Goal: Transaction & Acquisition: Purchase product/service

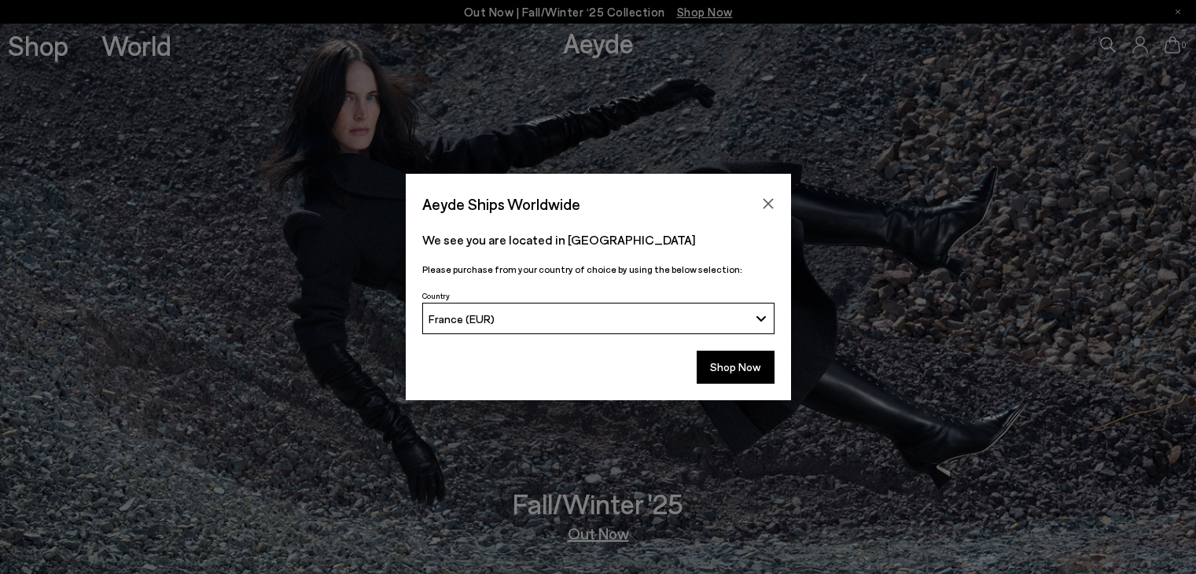
click at [758, 185] on div "Aeyde Ships Worldwide" at bounding box center [598, 196] width 385 height 44
click at [765, 202] on icon "Close" at bounding box center [768, 203] width 13 height 13
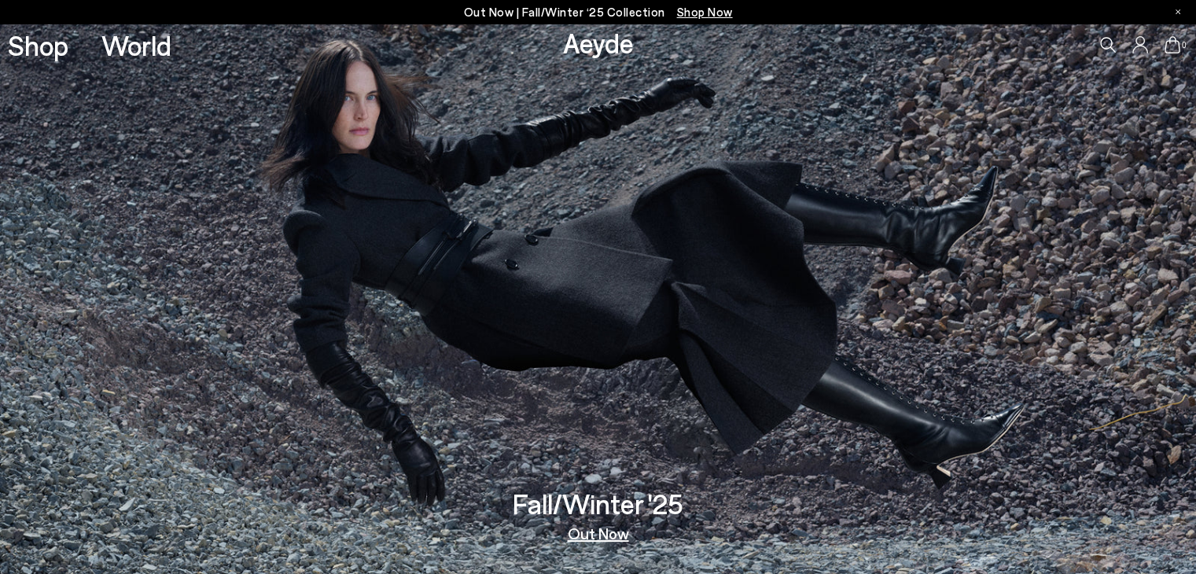
click at [1101, 42] on icon at bounding box center [1108, 45] width 16 height 16
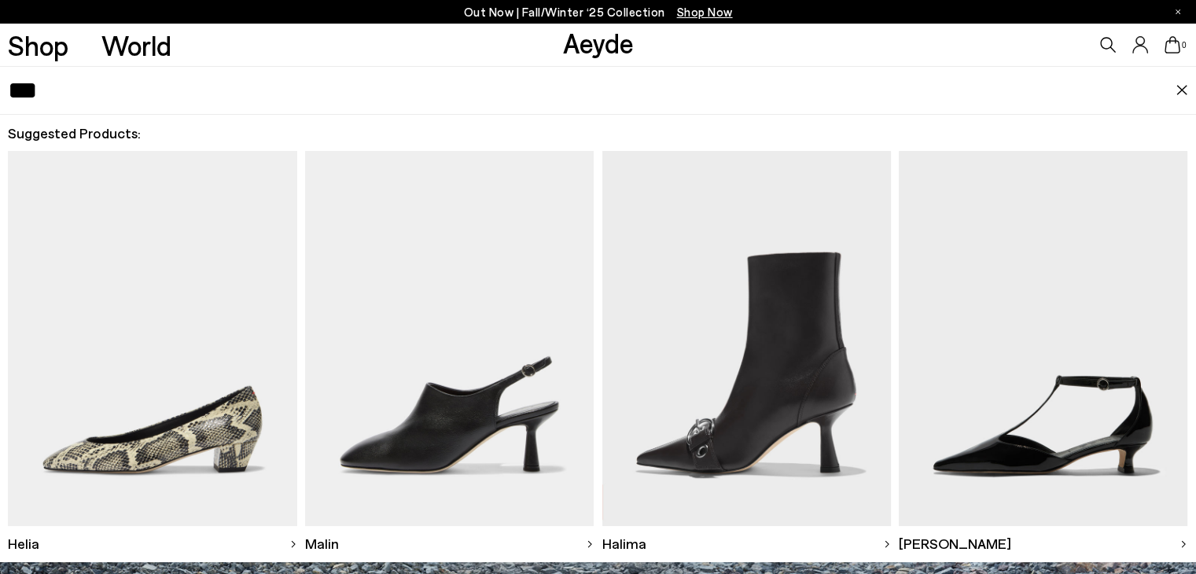
type input "***"
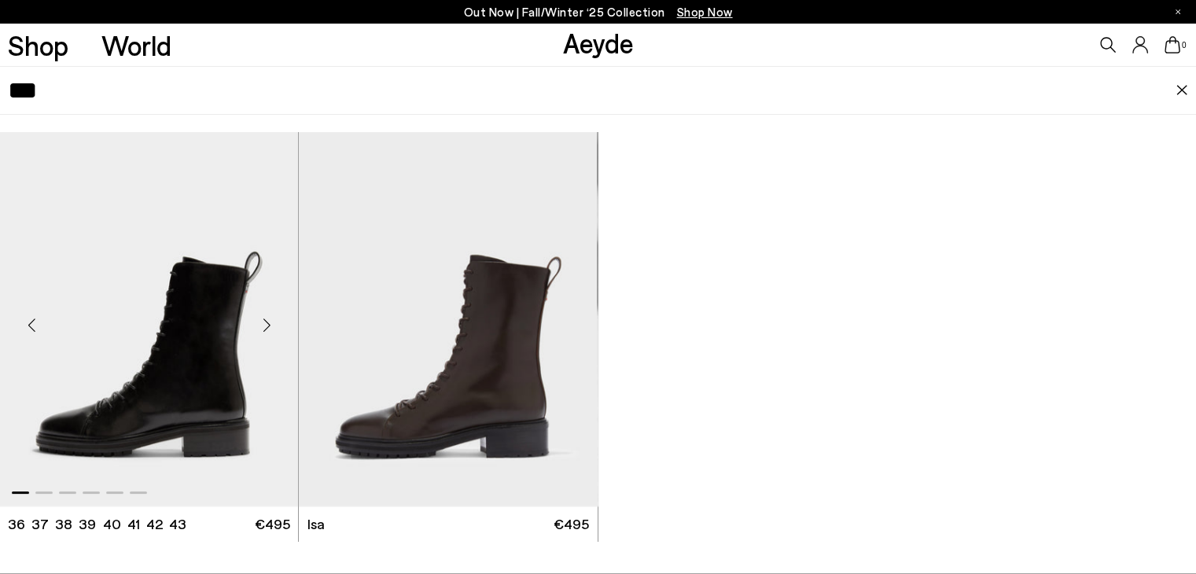
click at [251, 293] on img "1 / 6" at bounding box center [149, 319] width 298 height 375
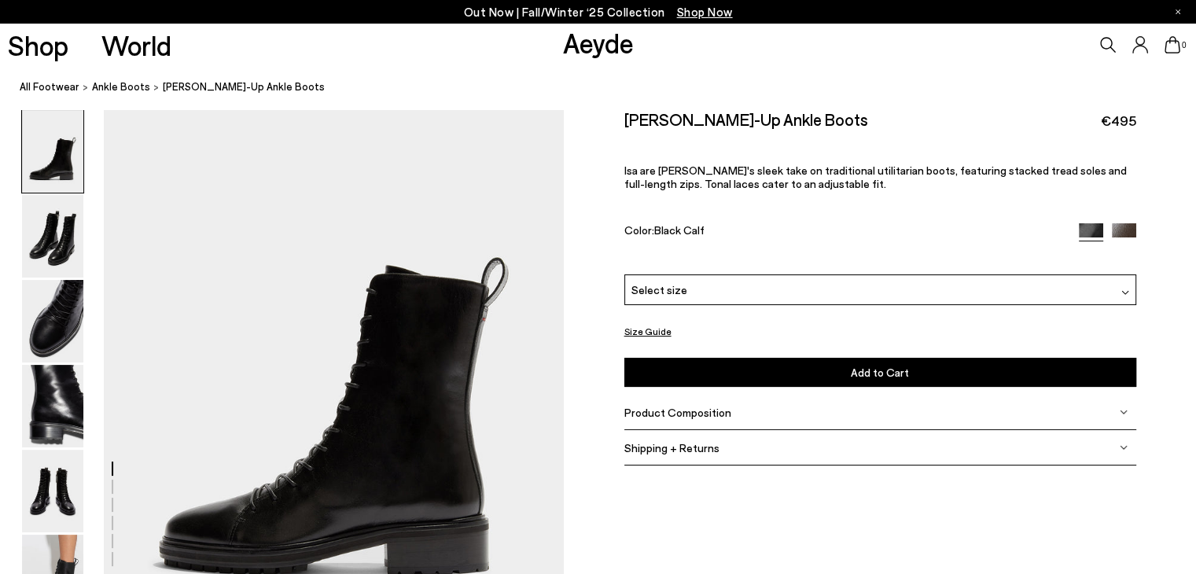
scroll to position [79, 0]
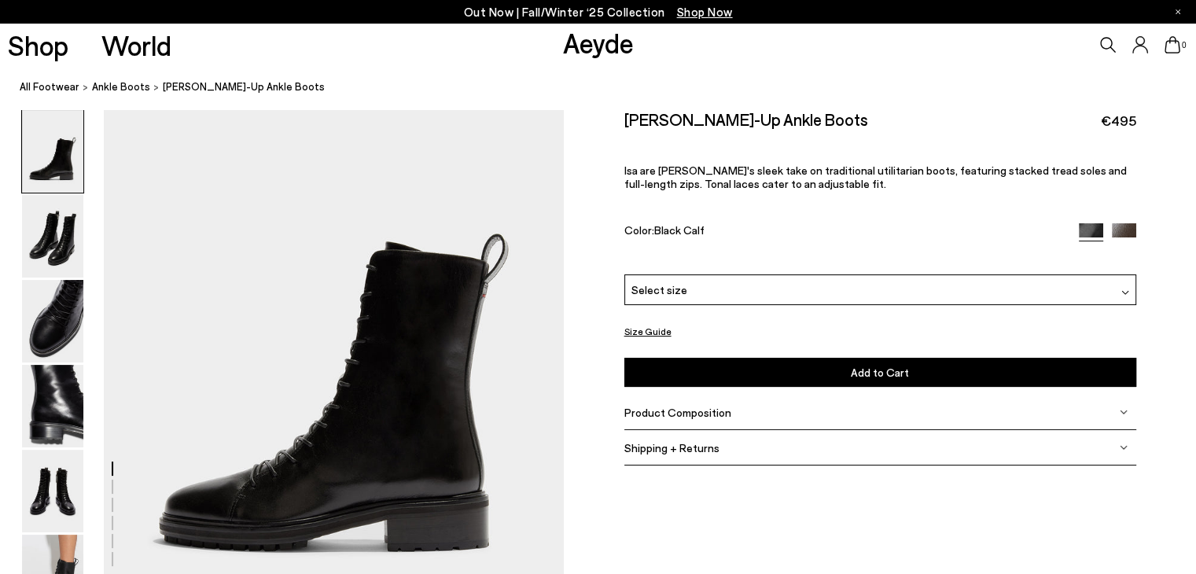
click at [827, 292] on div "Select size" at bounding box center [880, 289] width 512 height 31
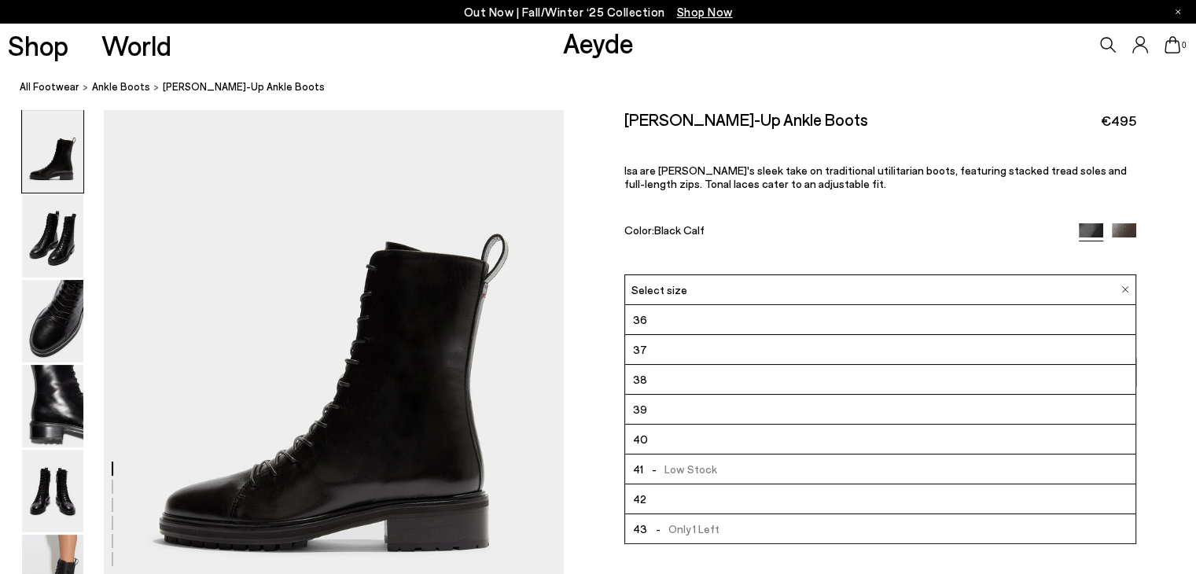
click at [704, 353] on li "37" at bounding box center [880, 350] width 510 height 30
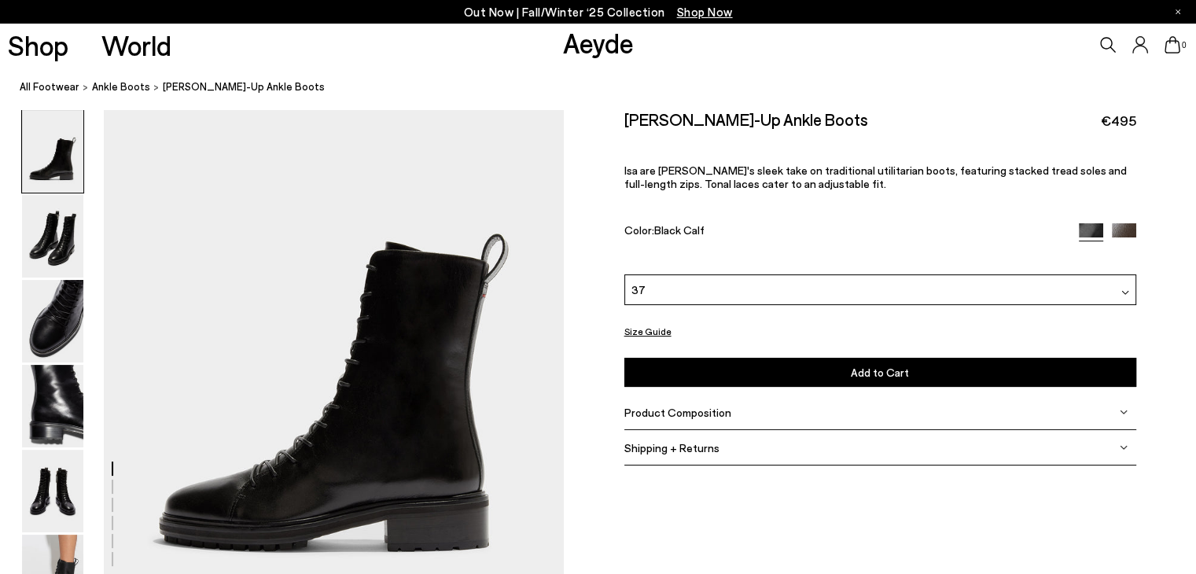
click at [726, 370] on button "Add to Cart Select a Size First" at bounding box center [880, 372] width 512 height 29
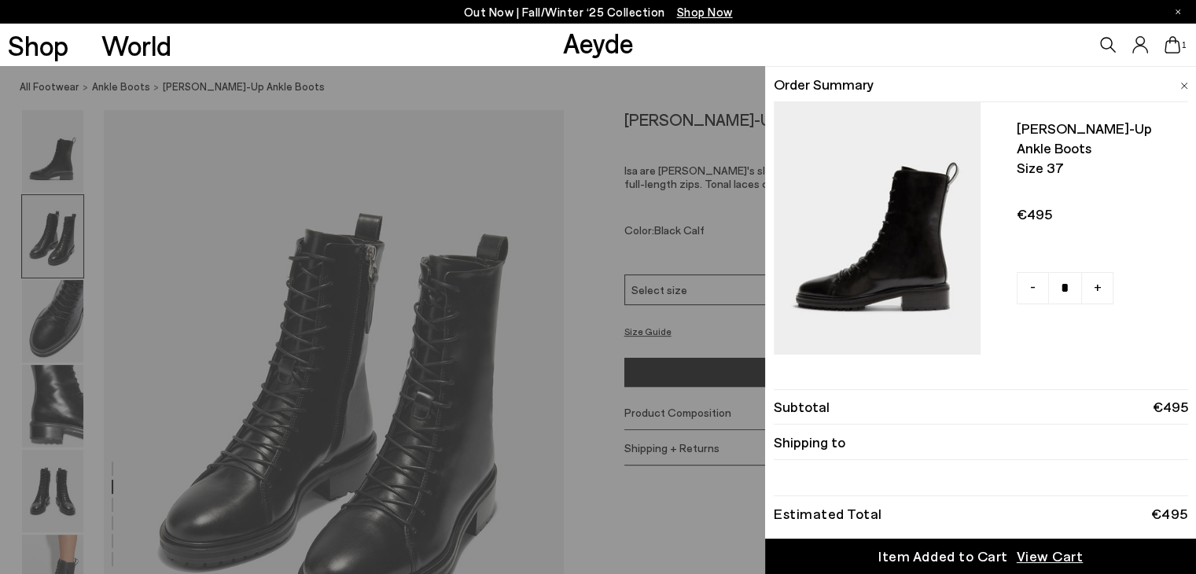
scroll to position [1101, 0]
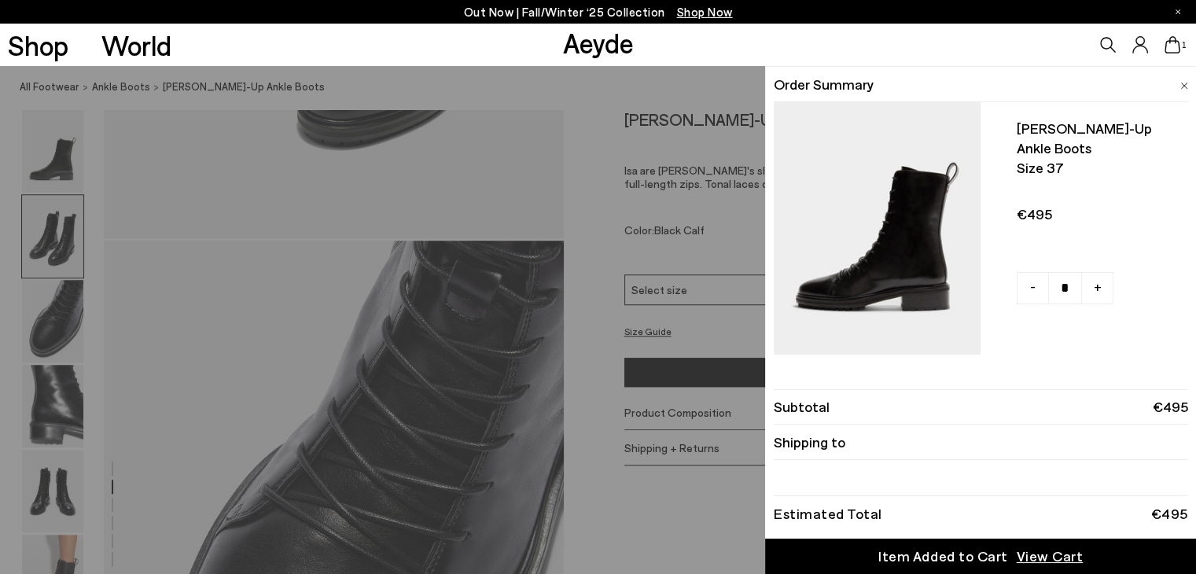
click at [1186, 87] on img at bounding box center [1184, 86] width 8 height 7
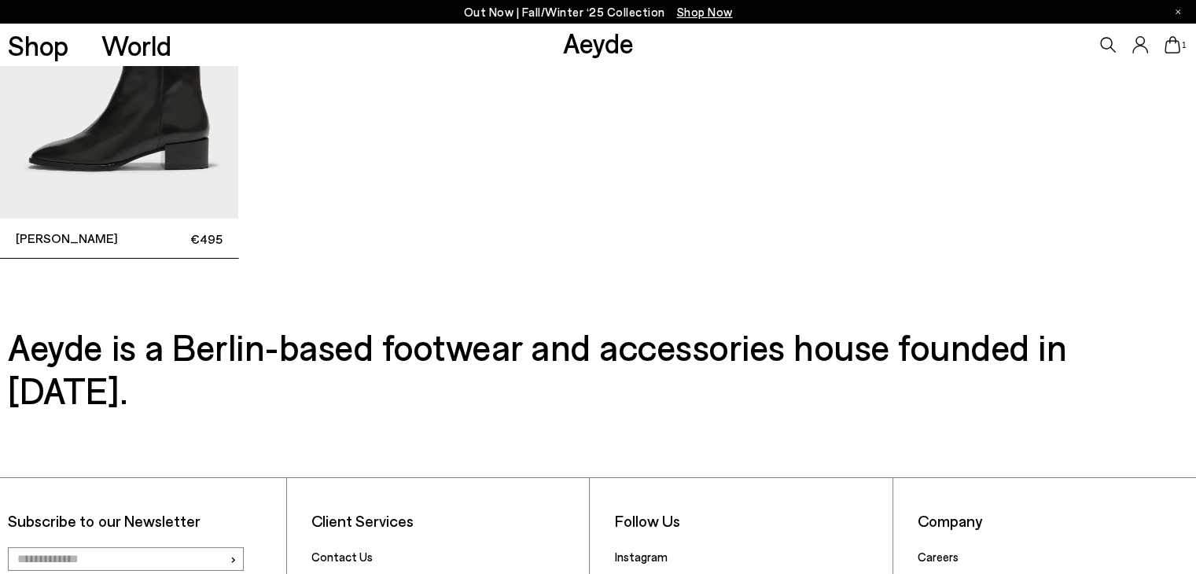
scroll to position [5158, 0]
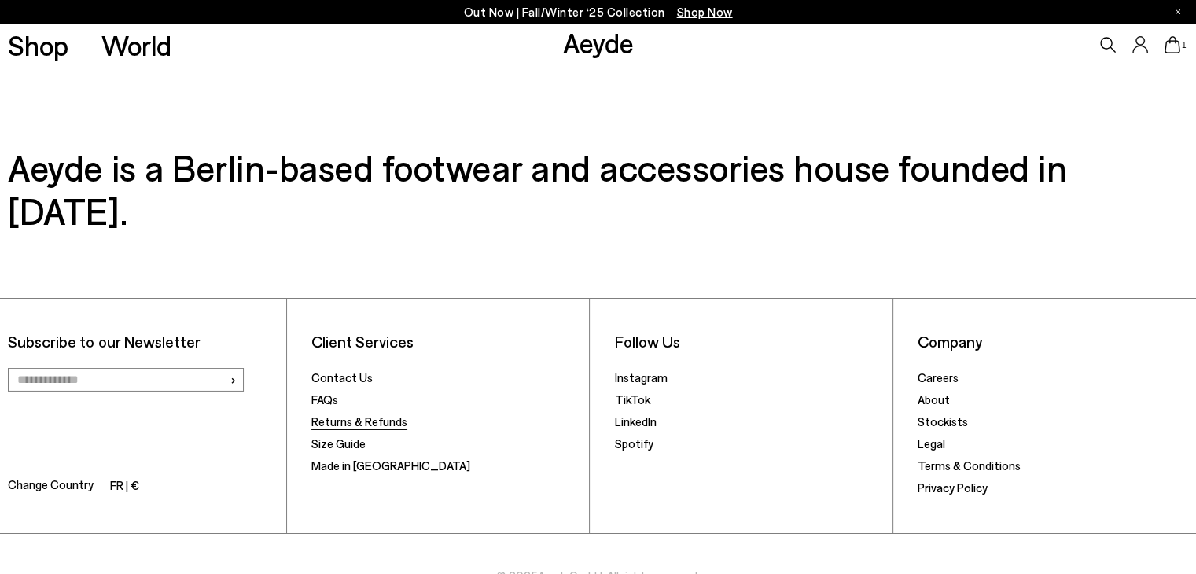
click at [347, 414] on link "Returns & Refunds" at bounding box center [359, 421] width 96 height 14
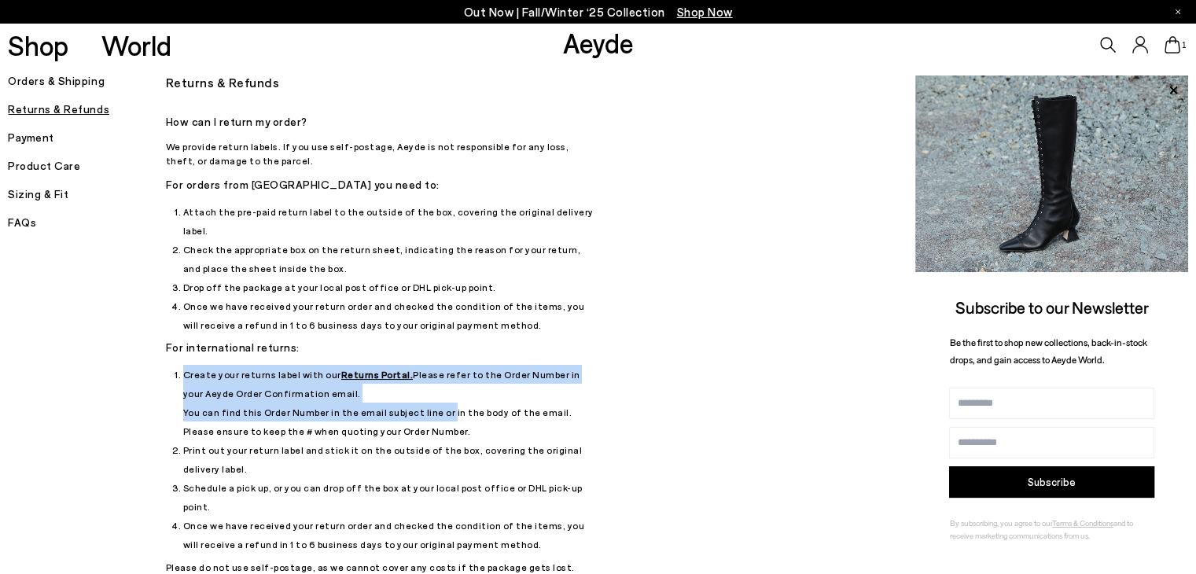
drag, startPoint x: 178, startPoint y: 347, endPoint x: 438, endPoint y: 387, distance: 263.3
click at [438, 387] on li "Create your returns label with our Returns Portal. Please refer to the Order Nu…" at bounding box center [390, 402] width 415 height 75
click at [1165, 47] on icon at bounding box center [1173, 44] width 16 height 17
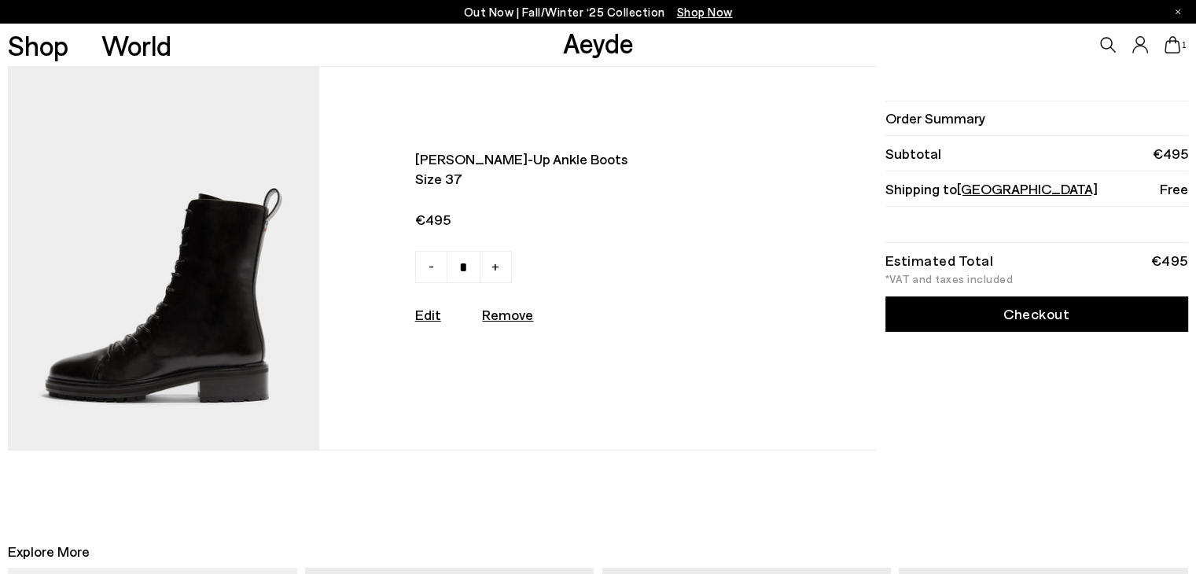
click at [950, 319] on link "Checkout" at bounding box center [1036, 313] width 303 height 35
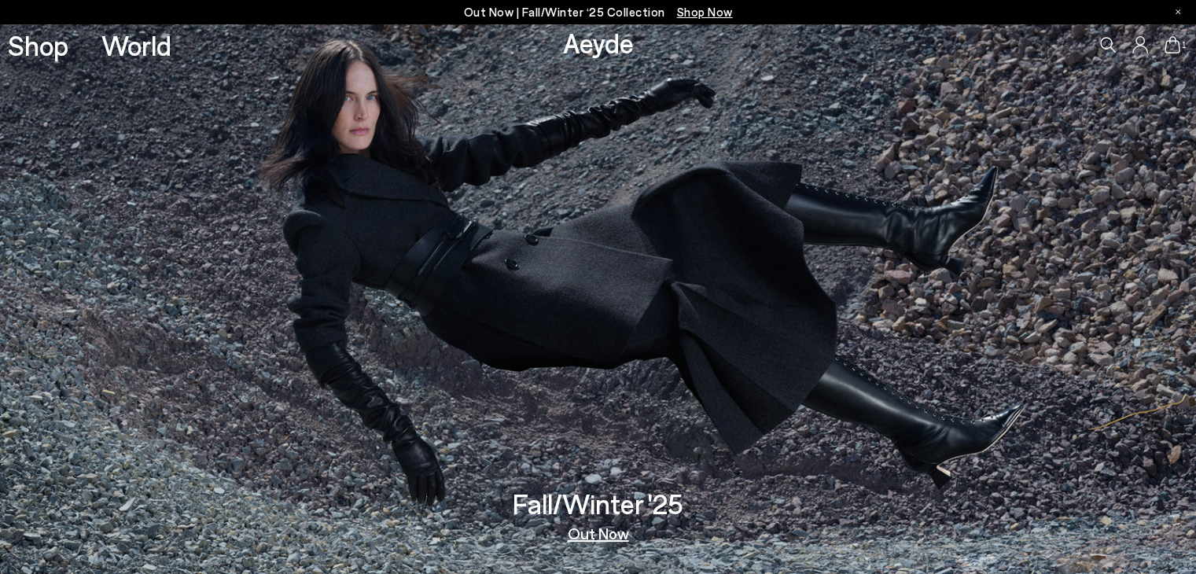
drag, startPoint x: 1093, startPoint y: 43, endPoint x: 1110, endPoint y: 44, distance: 17.3
click at [1096, 45] on div "1" at bounding box center [996, 45] width 399 height 42
click at [1111, 44] on icon at bounding box center [1108, 45] width 16 height 16
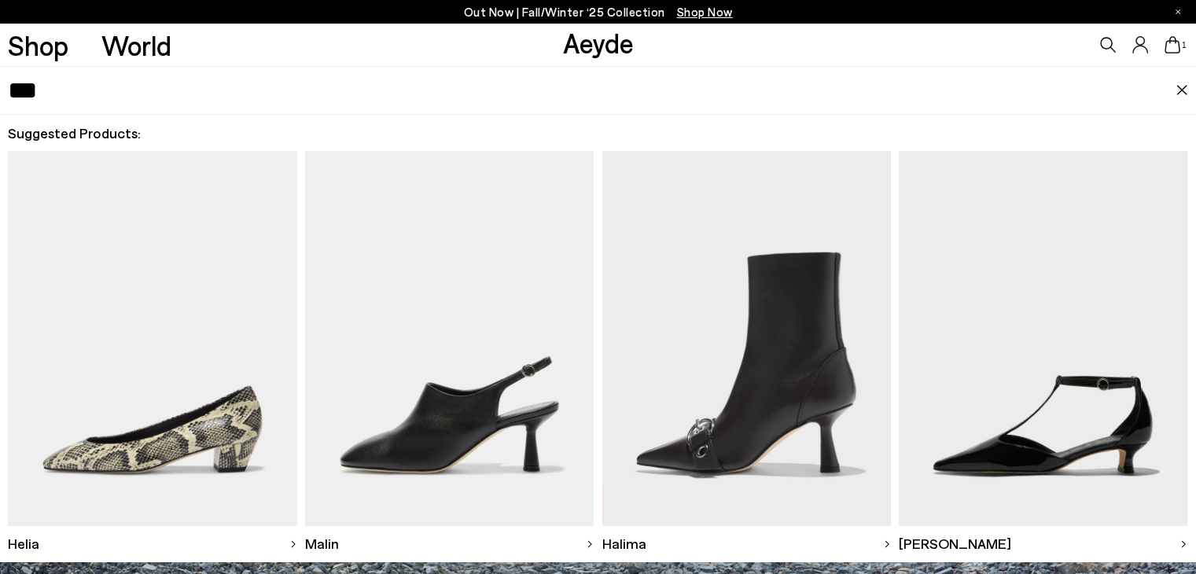
type input "***"
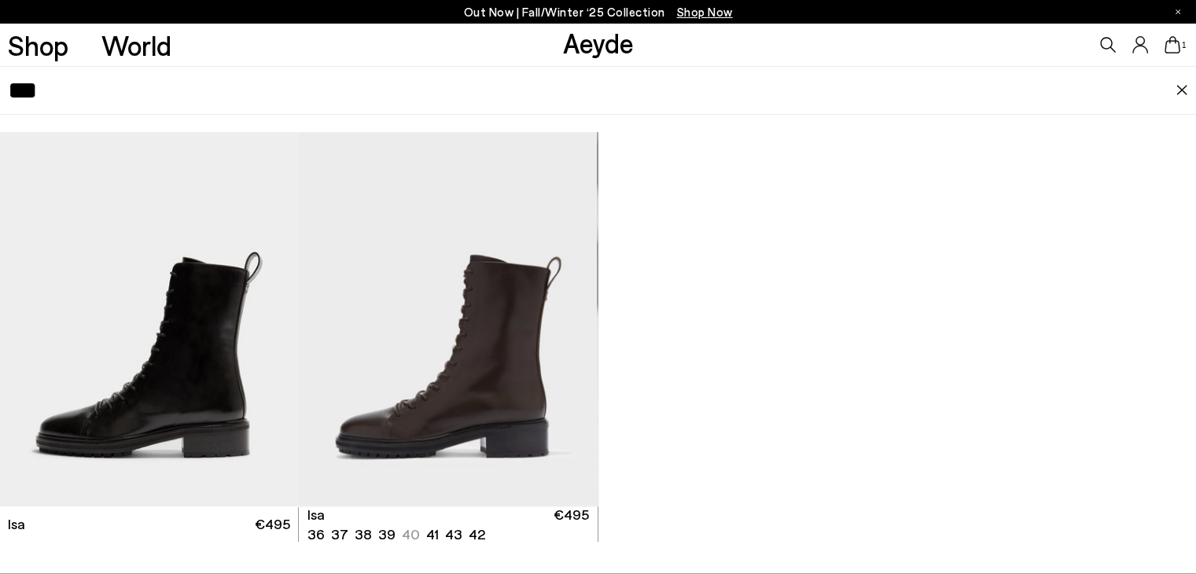
click at [473, 425] on img "1 / 6" at bounding box center [448, 319] width 298 height 375
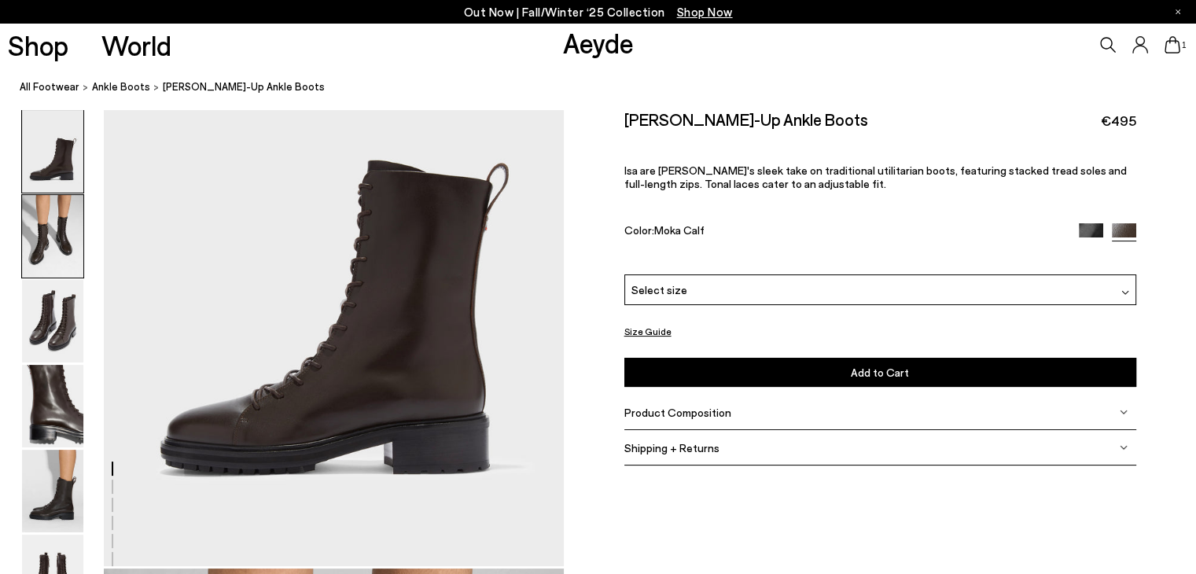
click at [79, 250] on img at bounding box center [52, 236] width 61 height 83
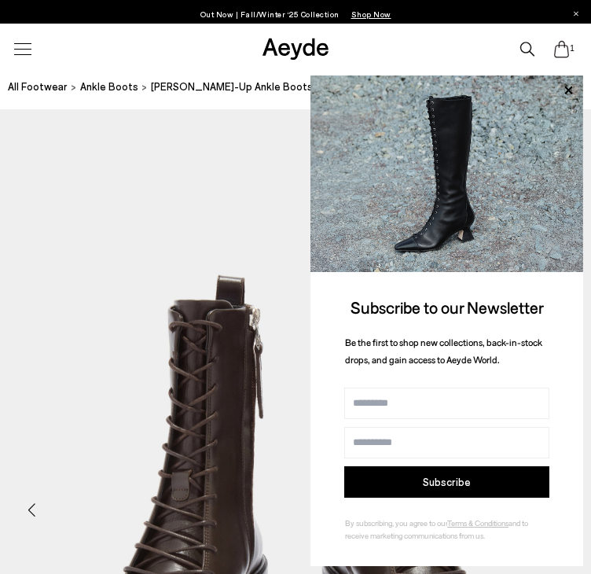
click at [565, 94] on icon at bounding box center [568, 90] width 20 height 20
click at [564, 87] on icon at bounding box center [568, 90] width 20 height 20
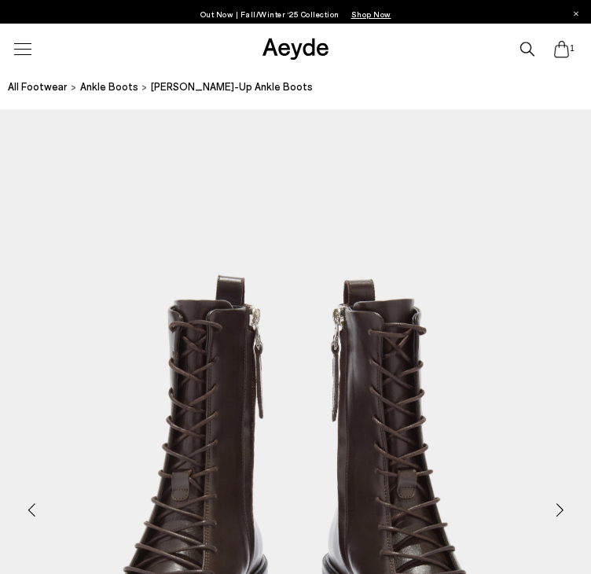
click at [0, 0] on div at bounding box center [0, 0] width 0 height 0
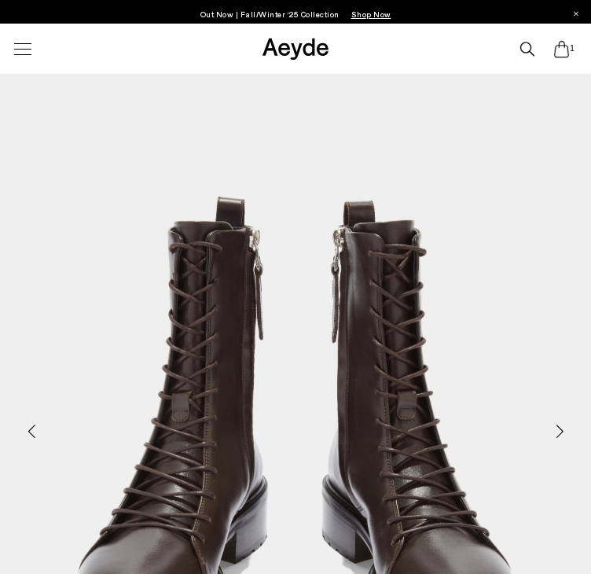
click at [0, 0] on div at bounding box center [0, 0] width 0 height 0
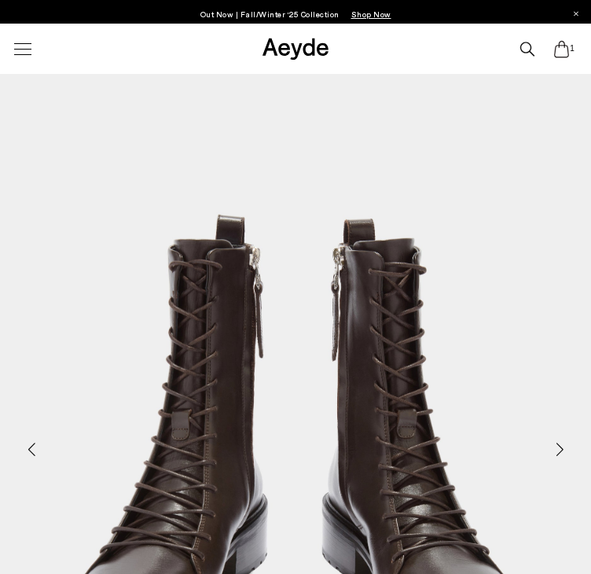
scroll to position [236, 0]
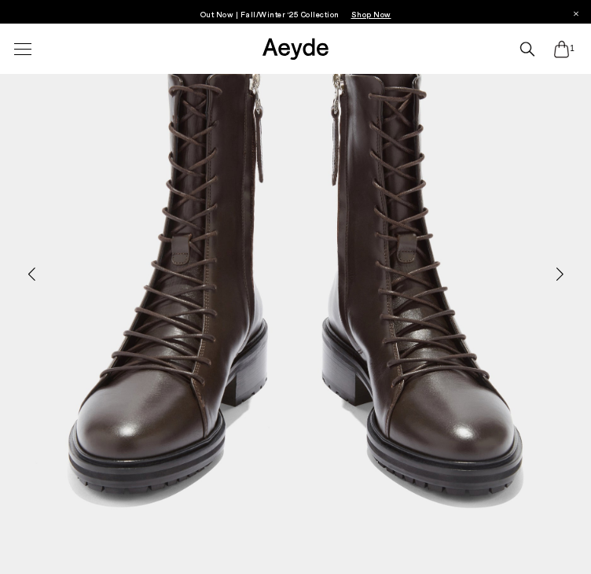
click at [0, 0] on img at bounding box center [0, 0] width 0 height 0
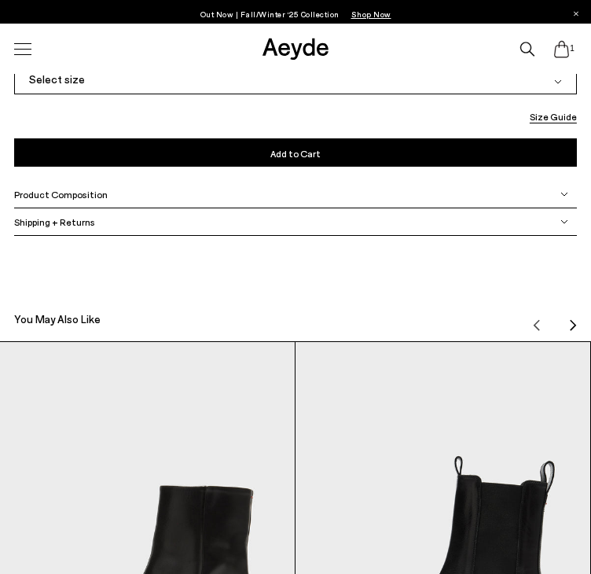
scroll to position [1034, 0]
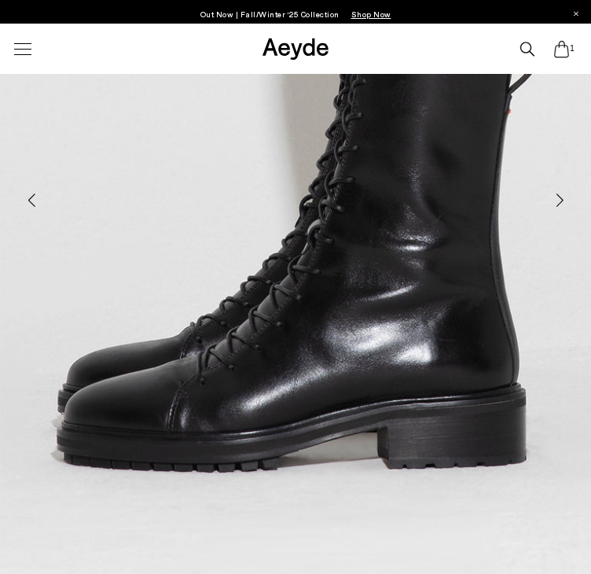
scroll to position [393, 0]
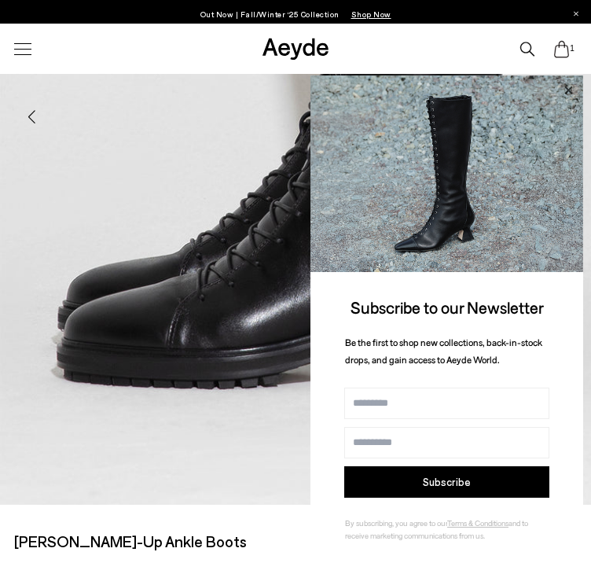
click at [565, 83] on icon at bounding box center [568, 90] width 20 height 20
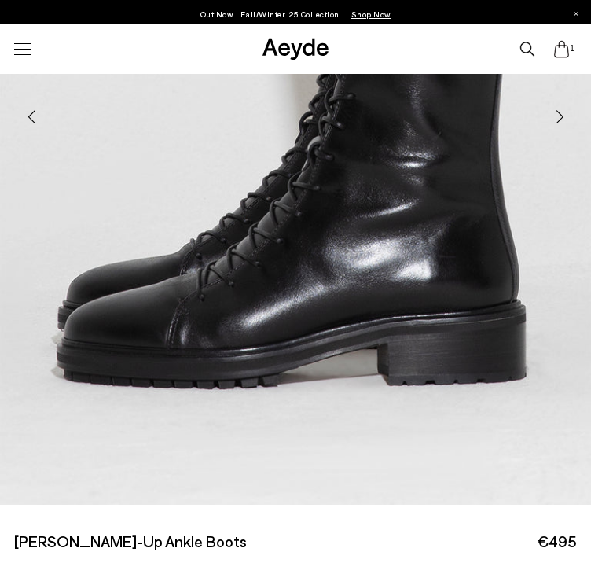
click at [0, 0] on img at bounding box center [0, 0] width 0 height 0
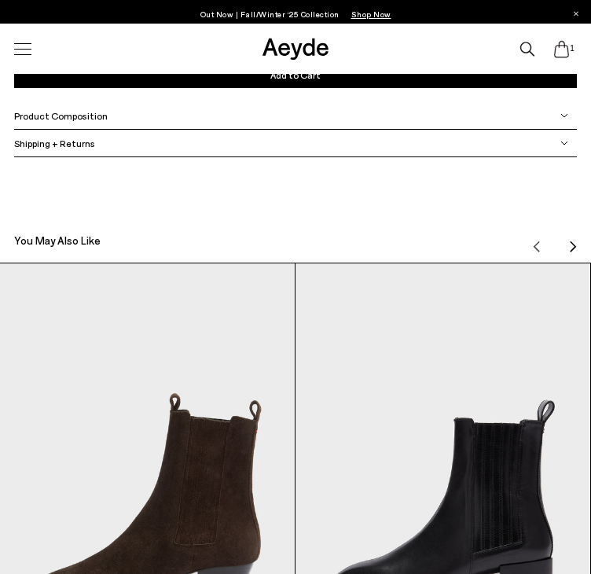
scroll to position [1085, 0]
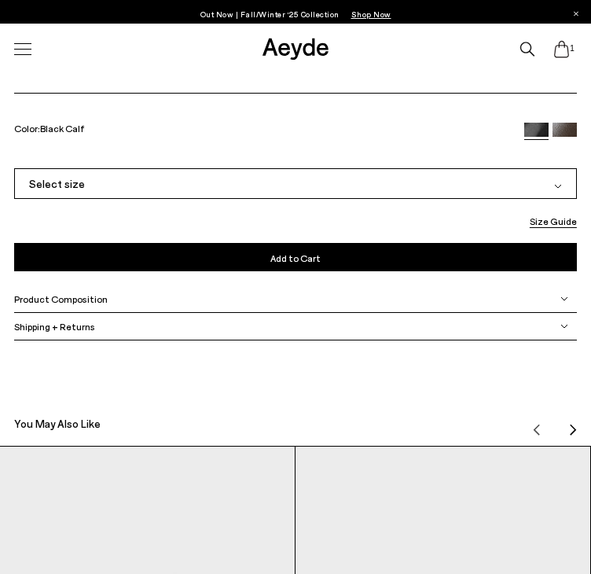
click at [0, 0] on img at bounding box center [0, 0] width 0 height 0
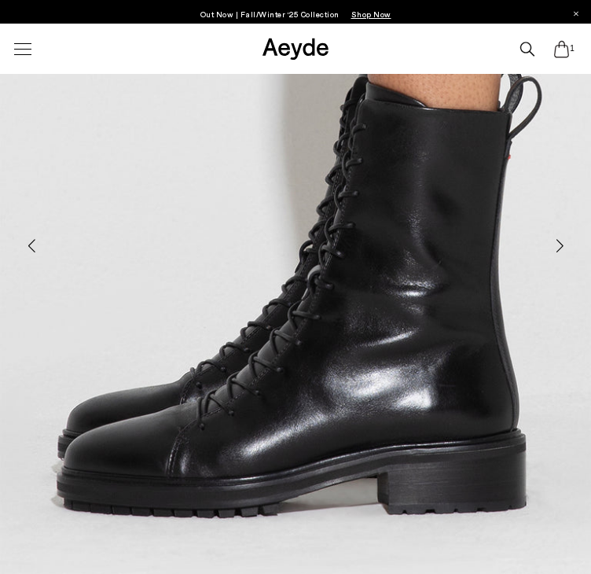
scroll to position [259, 0]
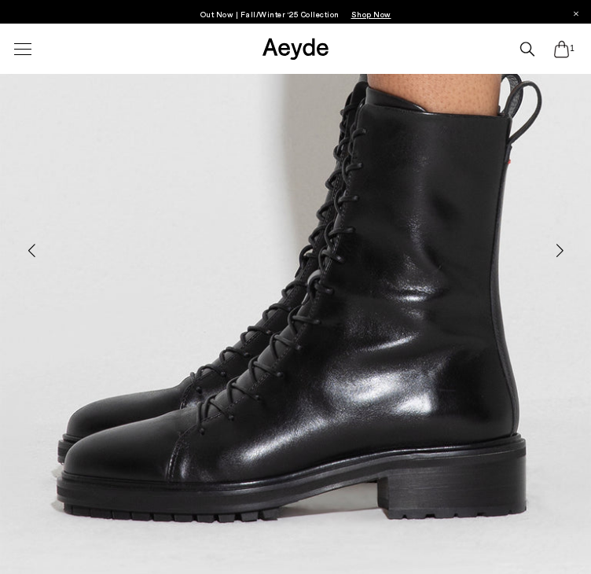
click at [0, 0] on img at bounding box center [0, 0] width 0 height 0
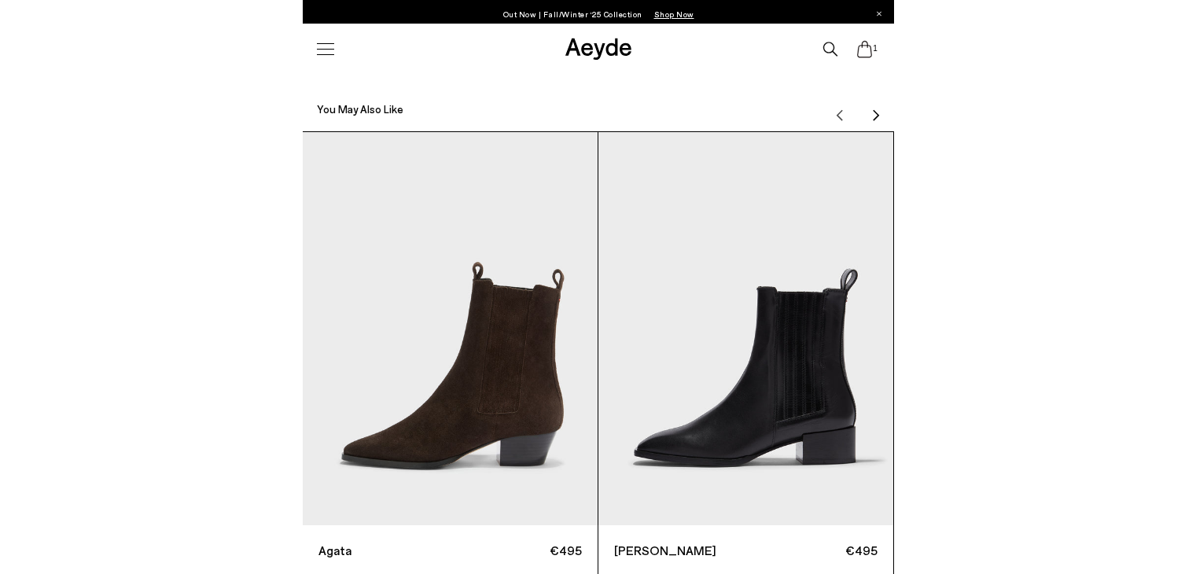
scroll to position [2674, 0]
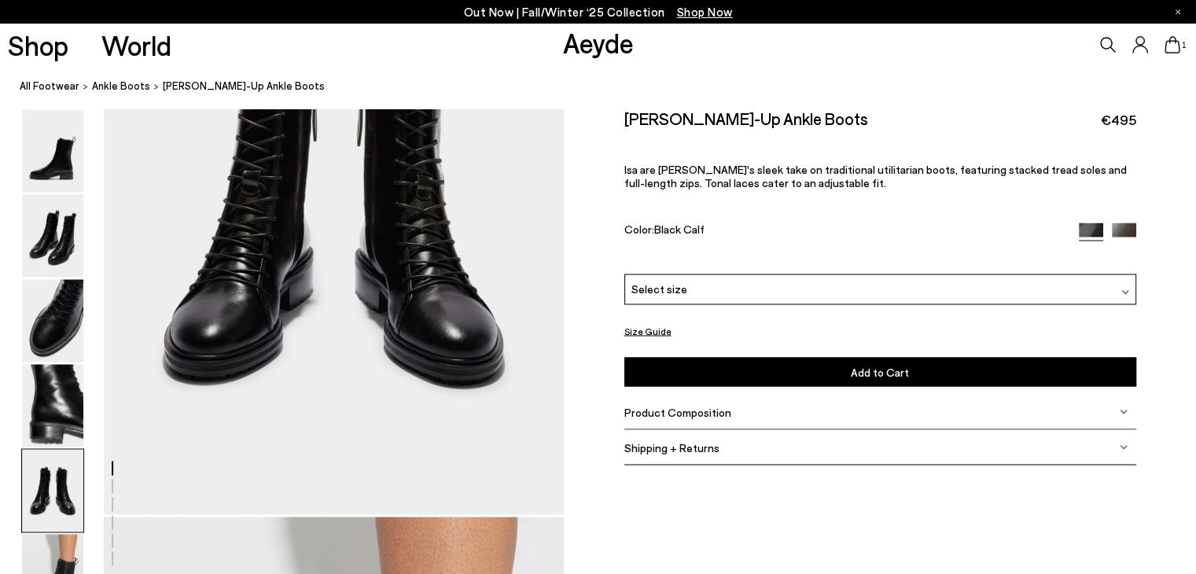
click at [591, 51] on icon at bounding box center [1173, 44] width 16 height 17
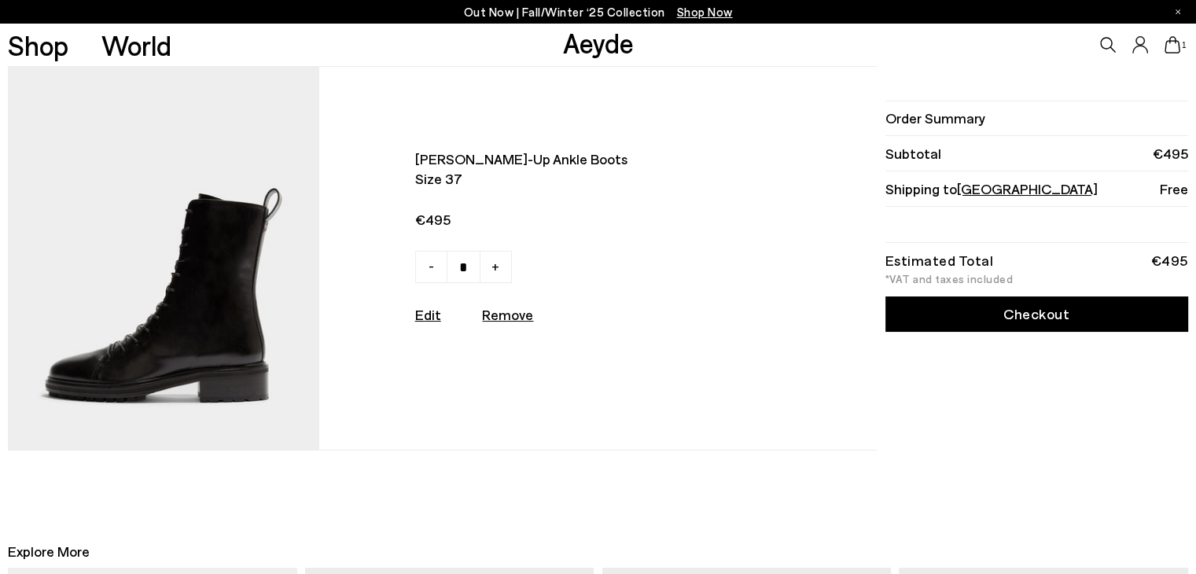
click at [959, 309] on link "Checkout" at bounding box center [1036, 313] width 303 height 35
